Goal: Task Accomplishment & Management: Complete application form

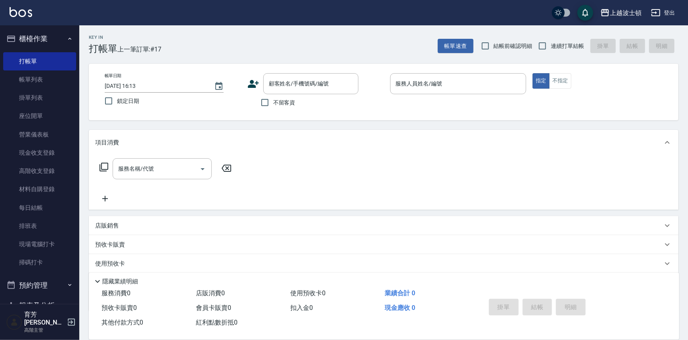
drag, startPoint x: 277, startPoint y: 103, endPoint x: 281, endPoint y: 82, distance: 20.9
click at [277, 103] on span "不留客資" at bounding box center [284, 103] width 22 height 8
click at [273, 103] on input "不留客資" at bounding box center [264, 102] width 17 height 17
checkbox input "true"
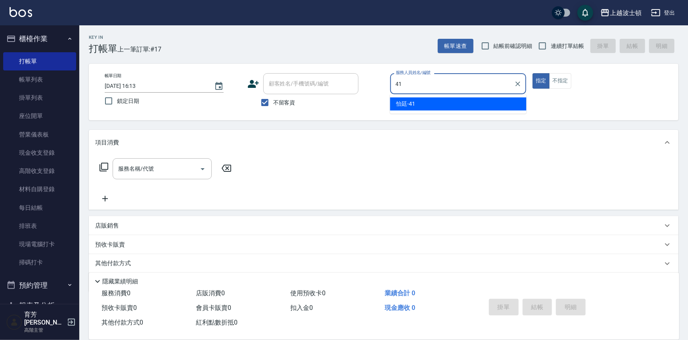
type input "怡廷-41"
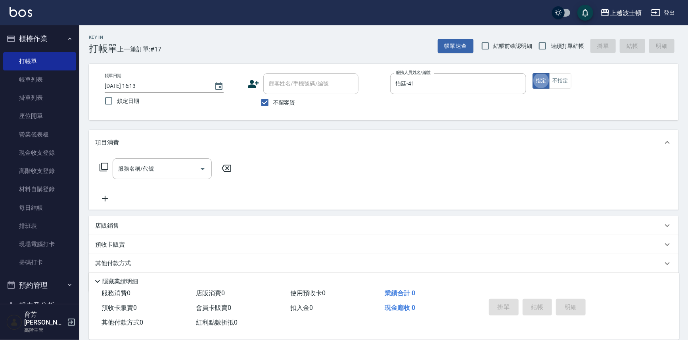
type button "true"
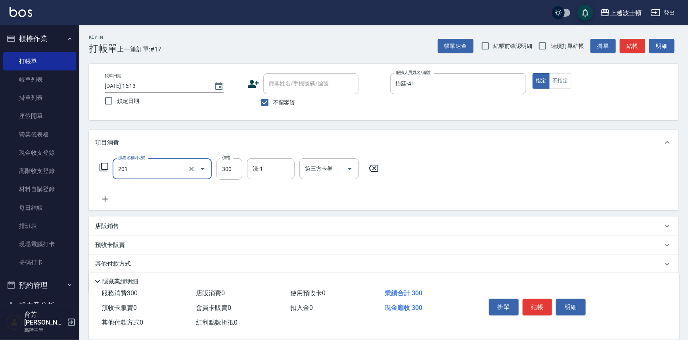
type input "洗髮(201)"
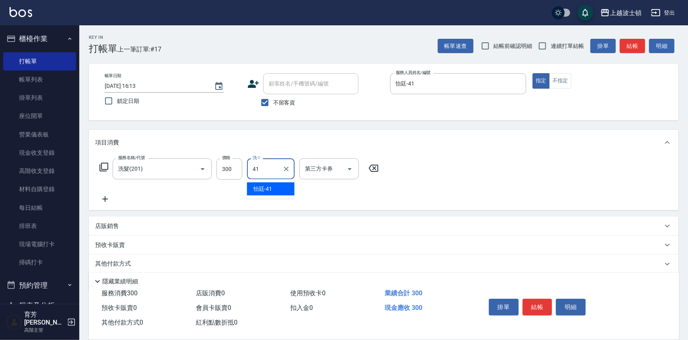
type input "怡廷-41"
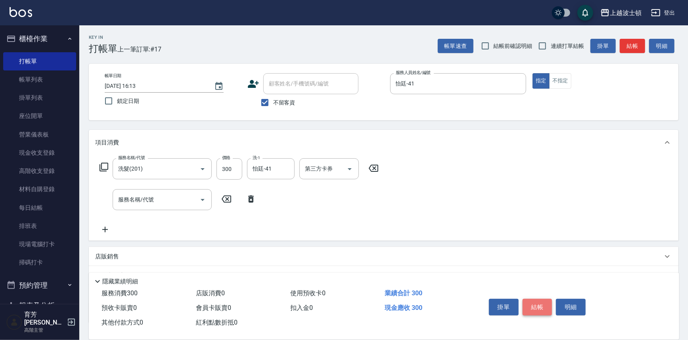
click at [533, 299] on button "結帳" at bounding box center [537, 307] width 30 height 17
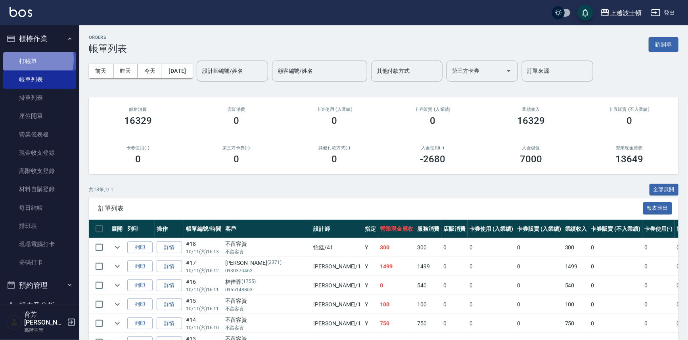
click at [24, 59] on link "打帳單" at bounding box center [39, 61] width 73 height 18
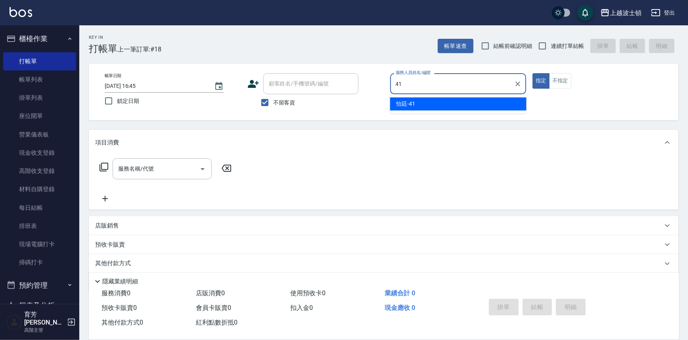
type input "怡廷-41"
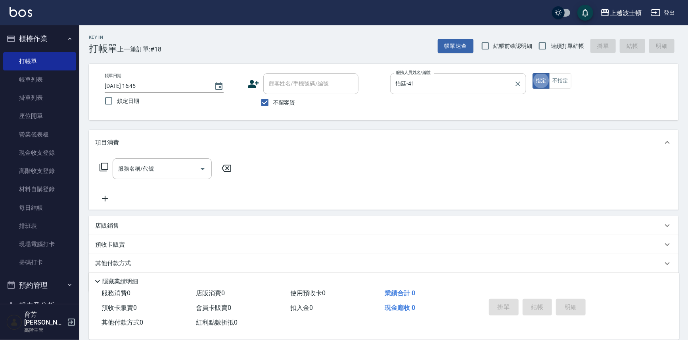
type button "true"
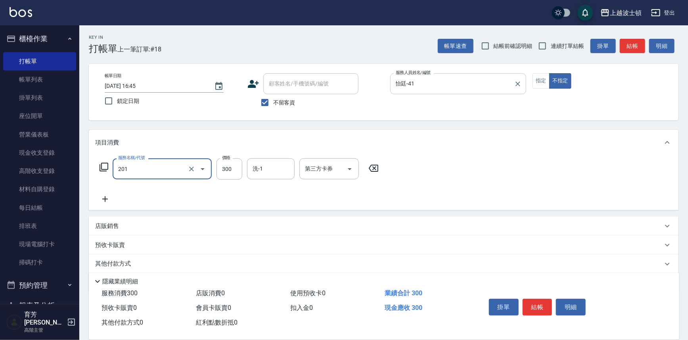
type input "洗髮(201)"
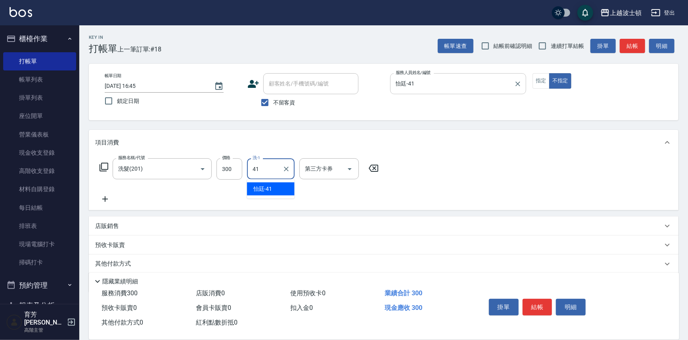
type input "怡廷-41"
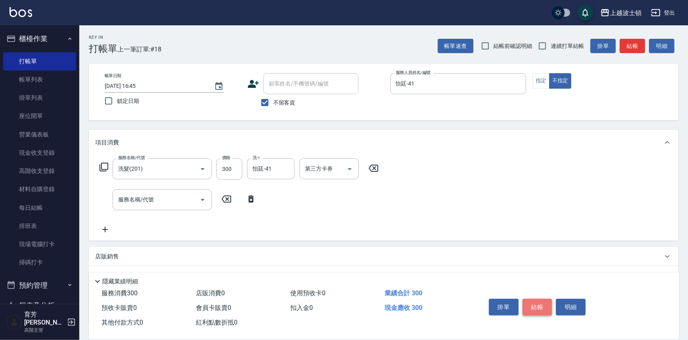
click at [534, 308] on button "結帳" at bounding box center [537, 307] width 30 height 17
